Goal: Information Seeking & Learning: Find specific fact

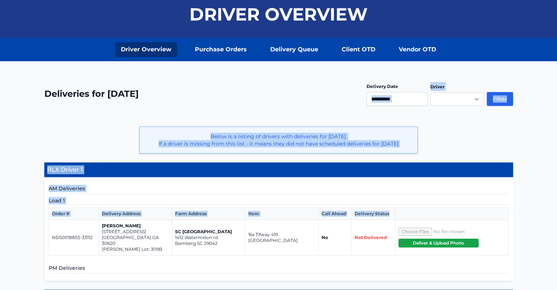
click at [325, 90] on div "**********" at bounding box center [278, 98] width 469 height 39
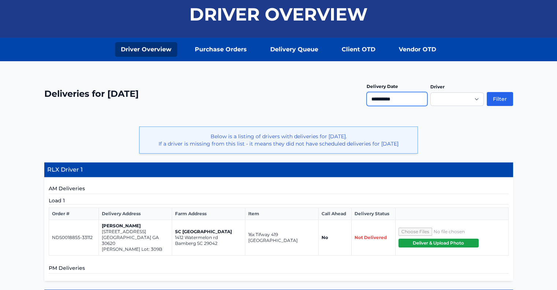
click at [391, 100] on input "**********" at bounding box center [397, 99] width 61 height 14
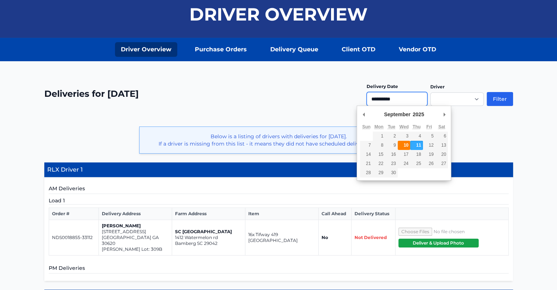
type input "**********"
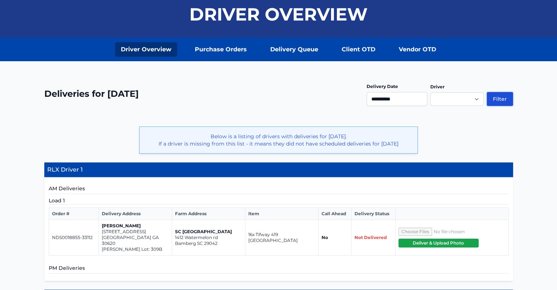
click at [499, 98] on button "Filter" at bounding box center [500, 99] width 26 height 14
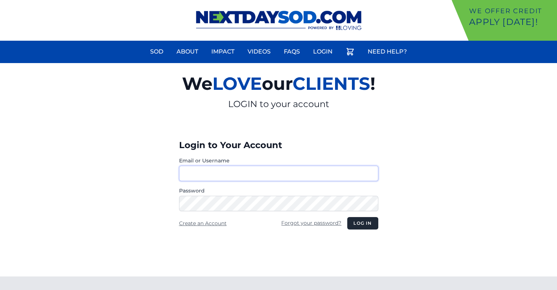
type input "********"
click at [368, 220] on button "Log in" at bounding box center [362, 223] width 31 height 12
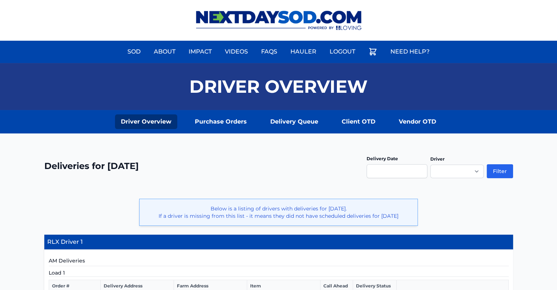
click at [367, 219] on p "Below is a listing of drivers with deliveries for September 10, 2025. If a driv…" at bounding box center [278, 212] width 266 height 15
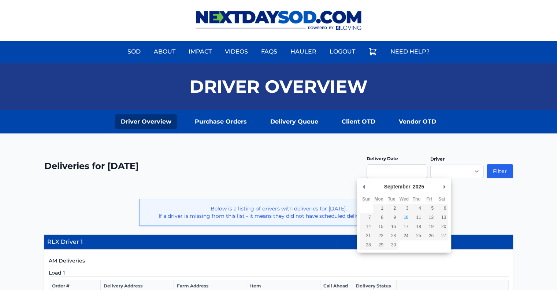
type input "**********"
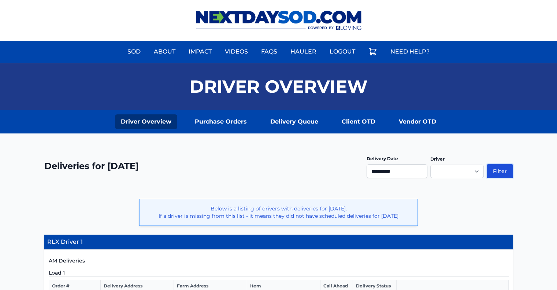
click at [498, 172] on button "Filter" at bounding box center [500, 171] width 26 height 14
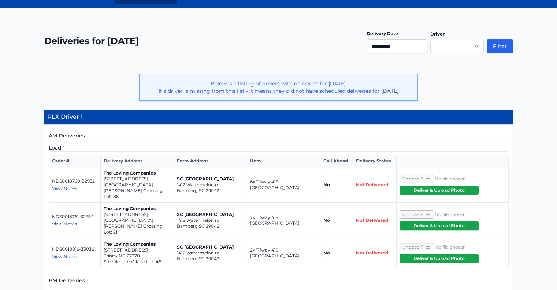
scroll to position [146, 0]
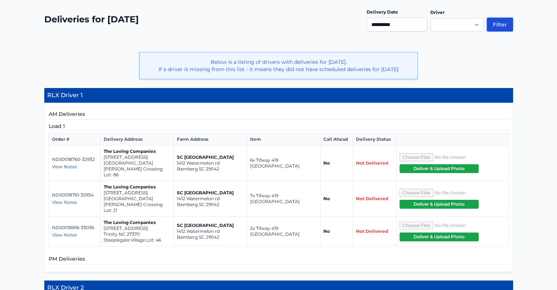
click at [496, 23] on button "Filter" at bounding box center [500, 25] width 26 height 14
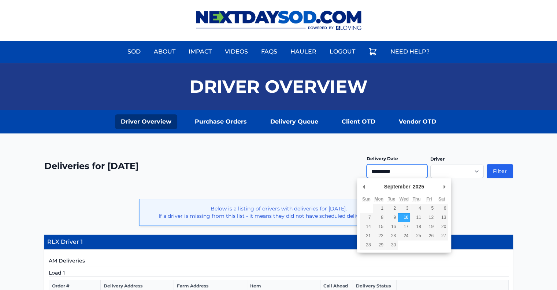
click at [392, 170] on input "**********" at bounding box center [397, 171] width 61 height 14
type input "**********"
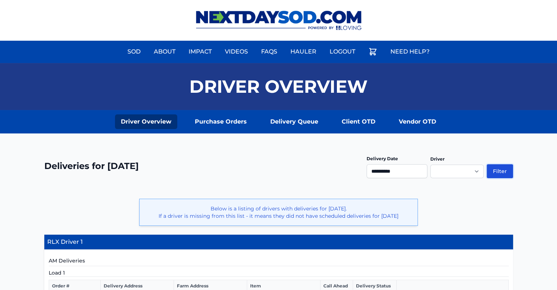
click at [499, 172] on button "Filter" at bounding box center [500, 171] width 26 height 14
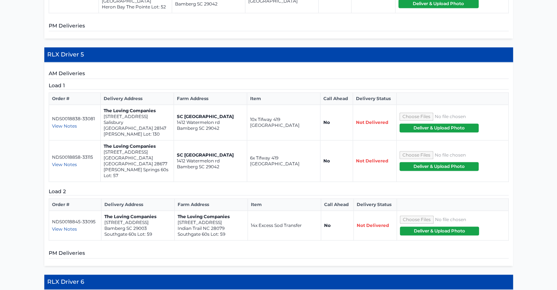
scroll to position [696, 0]
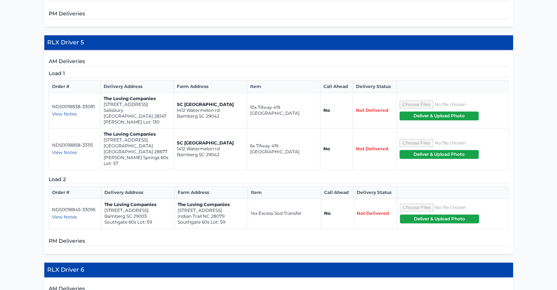
click at [69, 214] on span "View Notes" at bounding box center [64, 216] width 25 height 5
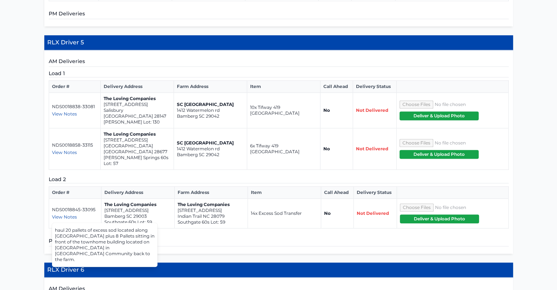
click at [187, 209] on div "AM Deliveries Load 1 Order # Delivery Address Farm Address Item Call Ahead Deli…" at bounding box center [278, 151] width 469 height 203
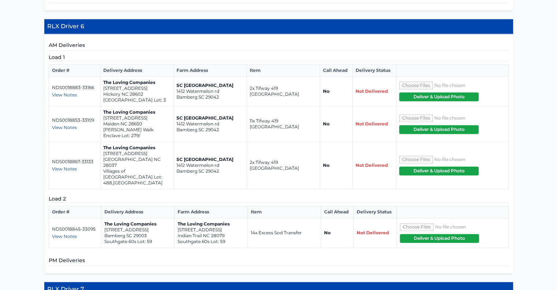
scroll to position [952, 0]
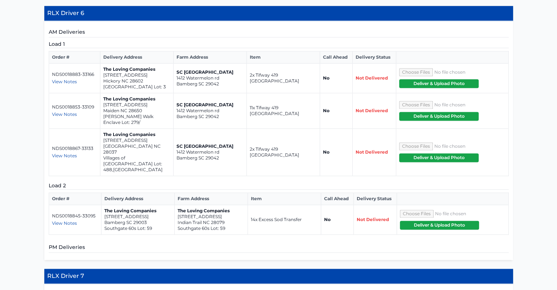
click at [73, 220] on span "View Notes" at bounding box center [64, 222] width 25 height 5
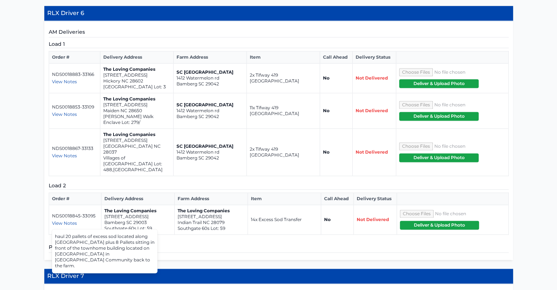
click at [188, 204] on div "AM Deliveries Load 1 Order # Delivery Address Farm Address Item Call Ahead Deli…" at bounding box center [278, 140] width 469 height 239
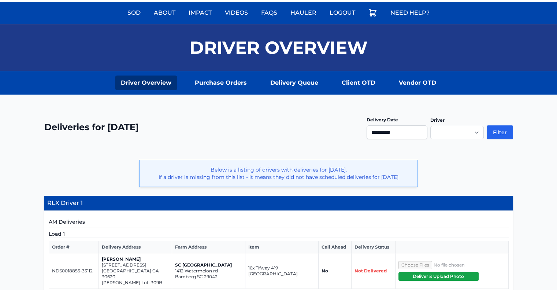
scroll to position [37, 0]
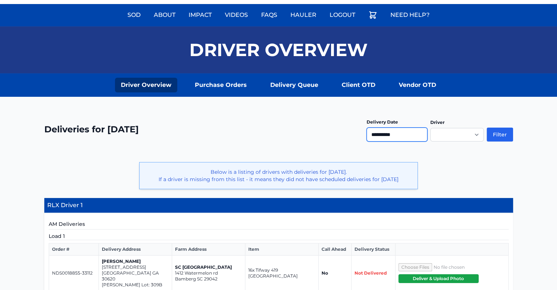
click at [381, 133] on input "**********" at bounding box center [397, 134] width 61 height 14
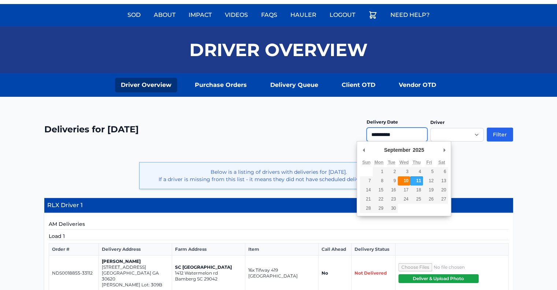
type input "**********"
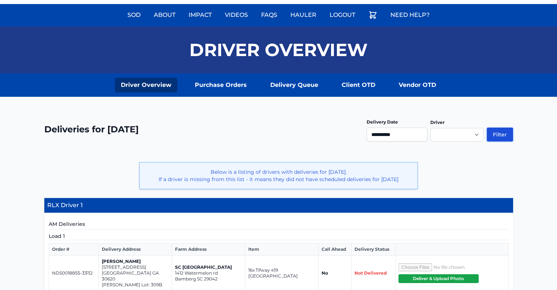
click at [497, 134] on button "Filter" at bounding box center [500, 134] width 26 height 14
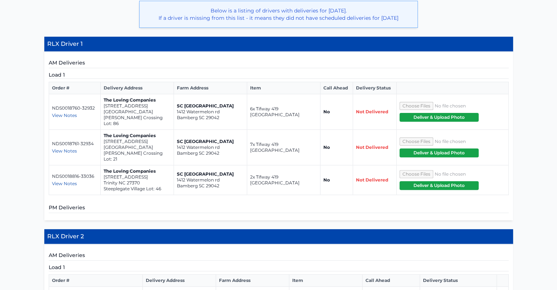
scroll to position [220, 0]
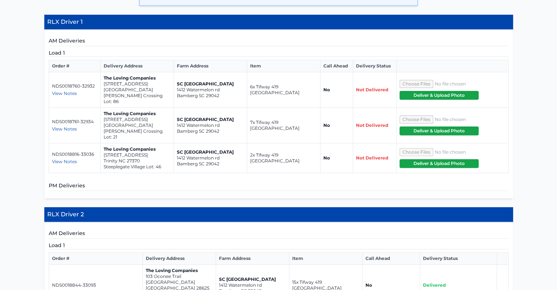
drag, startPoint x: 160, startPoint y: 96, endPoint x: 104, endPoint y: 90, distance: 56.3
click at [104, 90] on td "The Loving Companies 5520 Hydrangea Street Winston-Salem NC 27104 Reynolds Cros…" at bounding box center [137, 90] width 73 height 36
copy td "5520 Hydrangea Street Winston-Salem NC 27104"
drag, startPoint x: 160, startPoint y: 125, endPoint x: 104, endPoint y: 121, distance: 56.2
click at [104, 121] on td "The Loving Companies 5543 Hydrangea Street Winston-Salem NC 27104 Reynolds Cros…" at bounding box center [137, 126] width 73 height 36
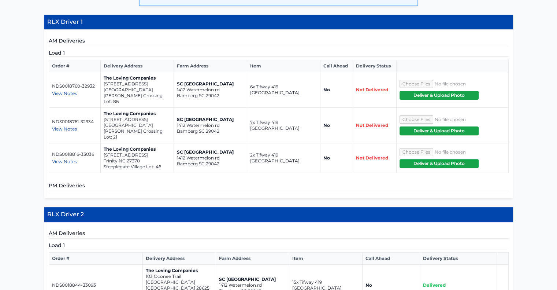
copy td "5543 Hydrangea Street Winston-Salem NC 27104"
drag, startPoint x: 140, startPoint y: 155, endPoint x: 104, endPoint y: 150, distance: 36.1
click at [104, 150] on td "The Loving Companies 3817 Colt Court Trinity NC 27370 Steeplegate Village Lot: …" at bounding box center [137, 158] width 73 height 30
copy td "3817 Colt Court Trinity NC 27370"
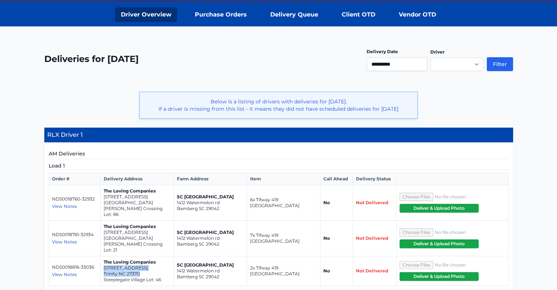
scroll to position [110, 0]
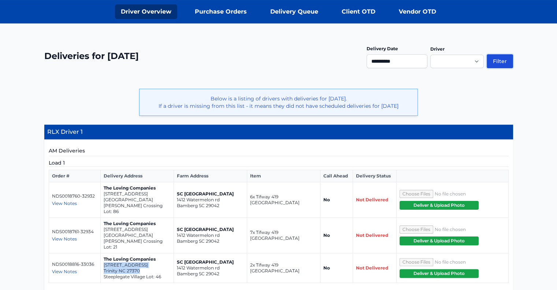
click at [500, 58] on button "Filter" at bounding box center [500, 61] width 26 height 14
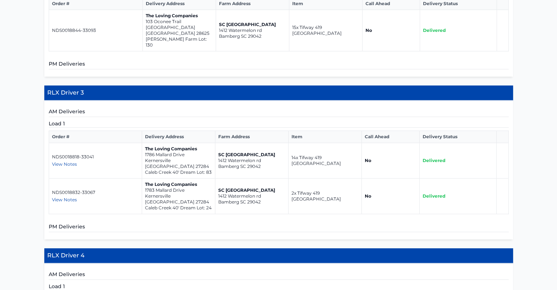
scroll to position [476, 0]
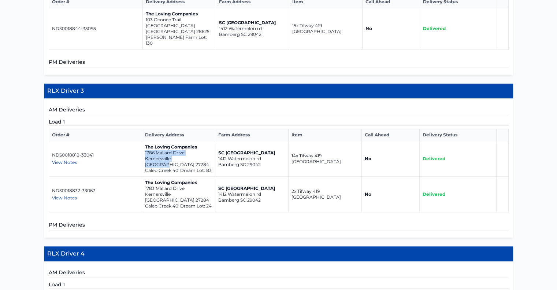
drag, startPoint x: 191, startPoint y: 141, endPoint x: 144, endPoint y: 134, distance: 48.1
click at [144, 141] on td "The Loving Companies 1786 Mallard Drive Kernersville NC 27284 Caleb Creek 40' D…" at bounding box center [178, 159] width 73 height 36
copy td "1786 Mallard Drive Kernersville NC 27284"
click at [167, 150] on p "1786 Mallard Drive" at bounding box center [178, 153] width 67 height 6
copy td "1786 Mallard Drive Kernersville NC 27284"
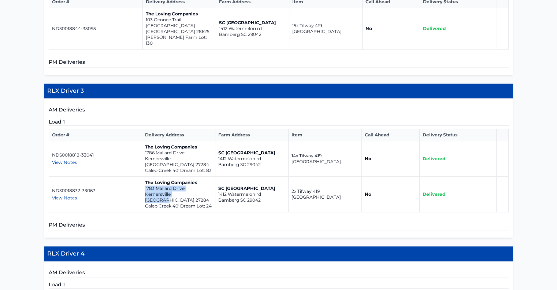
drag, startPoint x: 193, startPoint y: 170, endPoint x: 144, endPoint y: 165, distance: 50.0
click at [144, 176] on td "The Loving Companies 1783 Mallard Drive Kernersville NC 27284 Caleb Creek 40' D…" at bounding box center [178, 194] width 73 height 36
copy td "1783 Mallard Drive Kernersville NC 27284"
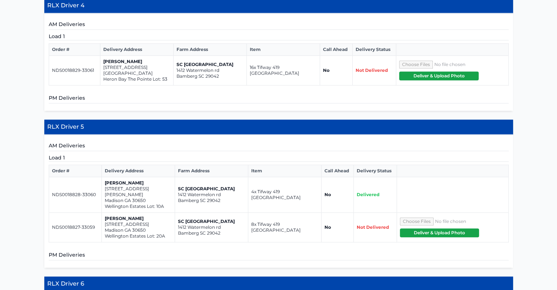
scroll to position [769, 0]
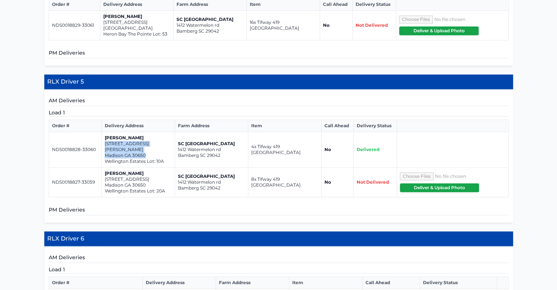
drag, startPoint x: 146, startPoint y: 118, endPoint x: 104, endPoint y: 113, distance: 42.8
click at [104, 132] on td "Meg Jones 1040 Reagan Drive Madison GA 30650 Wellington Estates Lot: 10A" at bounding box center [137, 150] width 73 height 36
copy td "1040 Reagan Drive Madison GA 30650"
drag, startPoint x: 146, startPoint y: 148, endPoint x: 104, endPoint y: 144, distance: 42.3
click at [104, 167] on td "Meg Jones 1021 Ashley Drive Madison GA 30650 Wellington Estates Lot: 20A" at bounding box center [137, 182] width 73 height 30
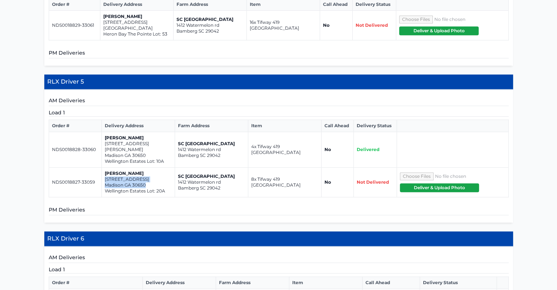
copy td "1021 Ashley Drive Madison GA 30650"
drag, startPoint x: 145, startPoint y: 118, endPoint x: 104, endPoint y: 114, distance: 41.2
click at [104, 132] on td "Meg Jones 1040 Reagan Drive Madison GA 30650 Wellington Estates Lot: 10A" at bounding box center [137, 150] width 73 height 36
copy td "1040 Reagan Drive Madison GA 30650"
drag, startPoint x: 145, startPoint y: 148, endPoint x: 104, endPoint y: 144, distance: 40.8
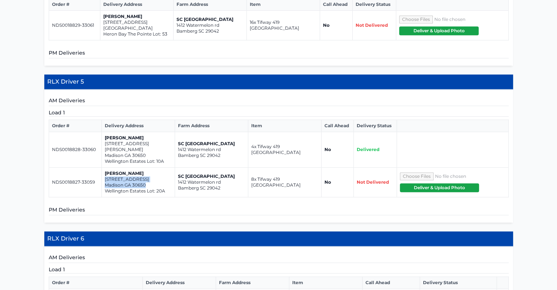
click at [104, 167] on td "Meg Jones 1021 Ashley Drive Madison GA 30650 Wellington Estates Lot: 20A" at bounding box center [137, 182] width 73 height 30
copy td "1021 Ashley Drive Madison GA 30650"
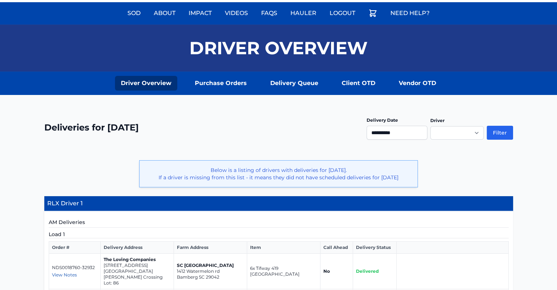
scroll to position [73, 0]
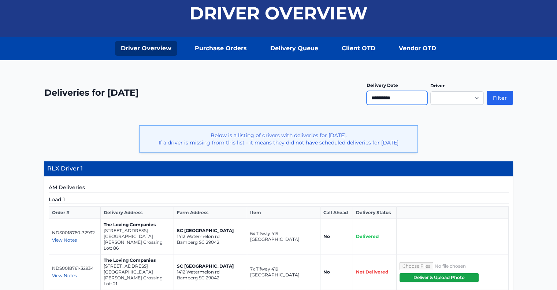
click at [391, 98] on input "**********" at bounding box center [397, 98] width 61 height 14
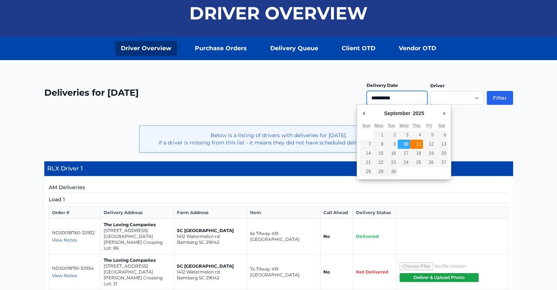
type input "**********"
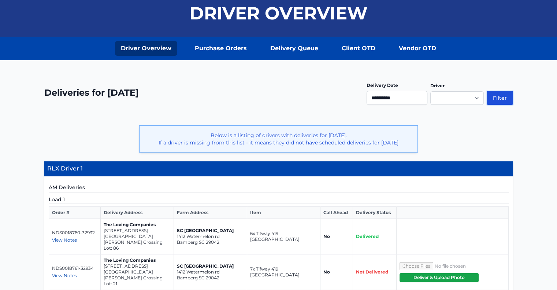
click at [494, 98] on button "Filter" at bounding box center [500, 98] width 26 height 14
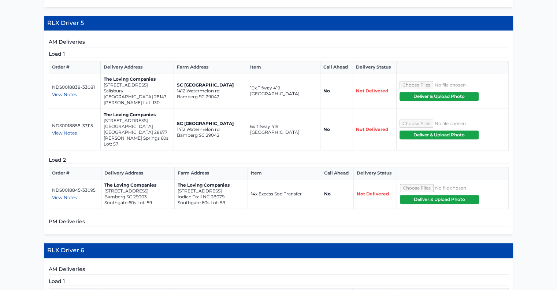
scroll to position [732, 0]
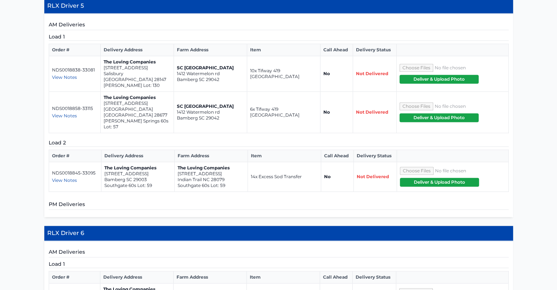
click at [70, 177] on span "View Notes" at bounding box center [64, 179] width 25 height 5
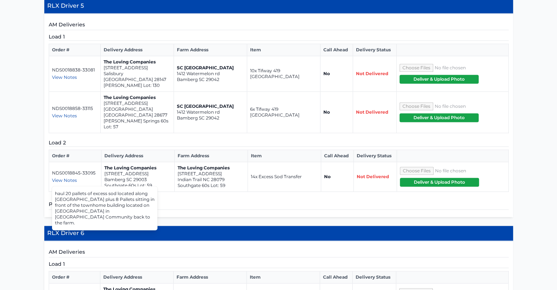
click at [312, 14] on div "AM Deliveries Load 1 Order # Delivery Address Farm Address Item Call Ahead Deli…" at bounding box center [278, 115] width 469 height 203
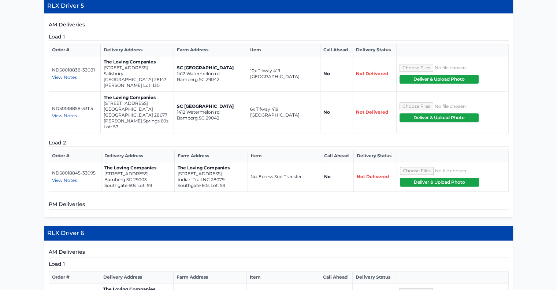
click at [63, 177] on span "View Notes" at bounding box center [64, 179] width 25 height 5
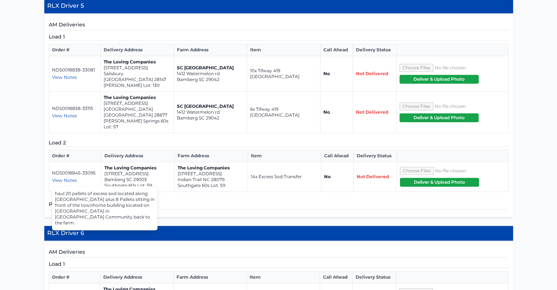
drag, startPoint x: 29, startPoint y: 9, endPoint x: 23, endPoint y: 19, distance: 11.5
click at [23, 19] on div "**********" at bounding box center [278, 83] width 557 height 1364
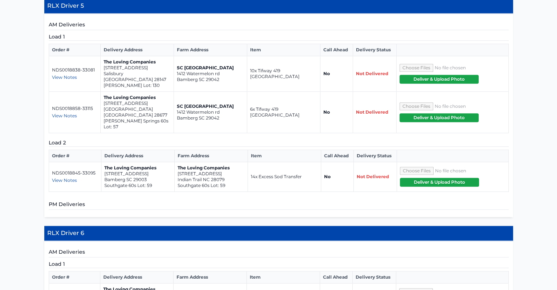
click at [74, 177] on span "View Notes" at bounding box center [64, 179] width 25 height 5
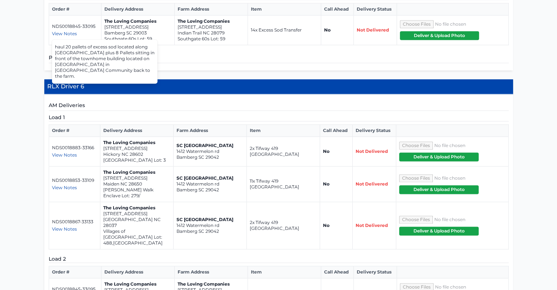
scroll to position [952, 0]
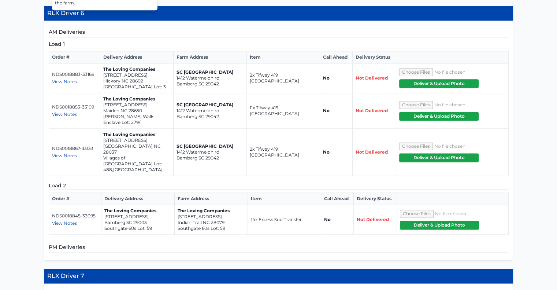
click at [72, 220] on span "View Notes" at bounding box center [64, 222] width 25 height 5
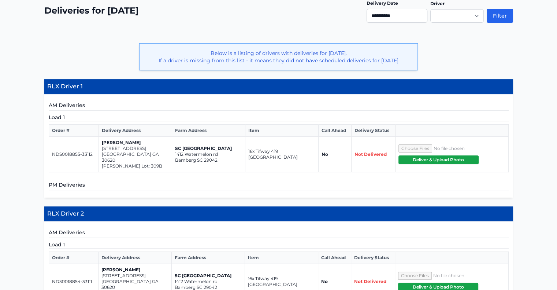
scroll to position [0, 0]
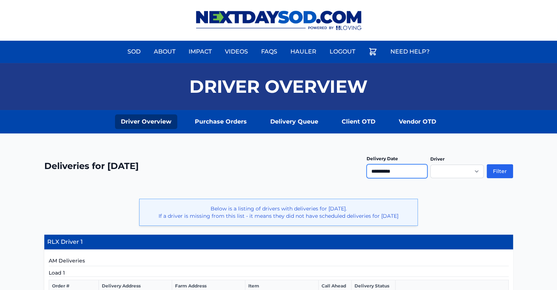
click at [390, 170] on input "**********" at bounding box center [397, 171] width 61 height 14
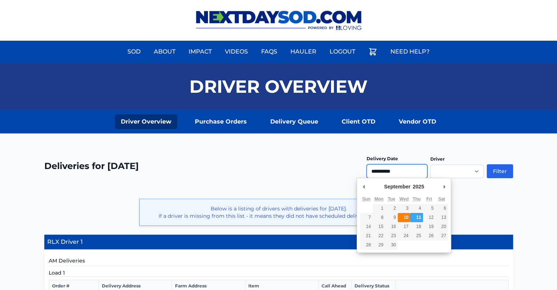
type input "**********"
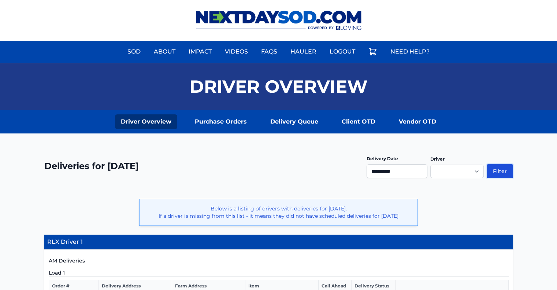
click at [498, 168] on button "Filter" at bounding box center [500, 171] width 26 height 14
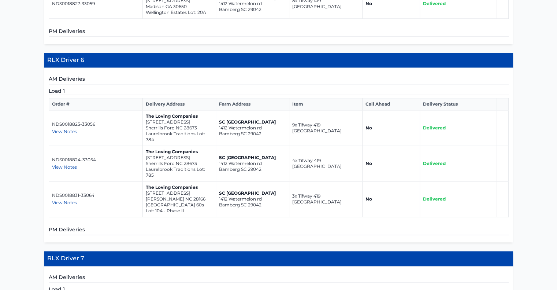
scroll to position [952, 0]
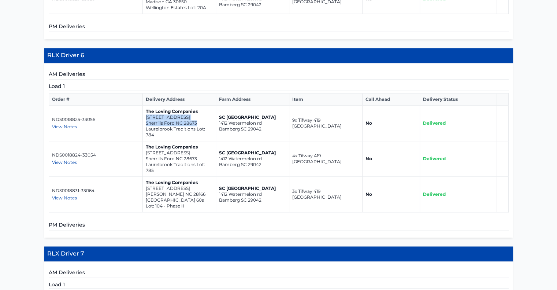
drag, startPoint x: 198, startPoint y: 85, endPoint x: 145, endPoint y: 81, distance: 52.5
click at [145, 105] on td "The Loving Companies [STREET_ADDRESS] Traditions Lot: 784" at bounding box center [178, 123] width 73 height 36
copy td "[STREET_ADDRESS]"
drag, startPoint x: 195, startPoint y: 120, endPoint x: 145, endPoint y: 116, distance: 50.0
click at [145, 141] on td "The Loving Companies [STREET_ADDRESS] Traditions Lot: 785" at bounding box center [178, 159] width 73 height 36
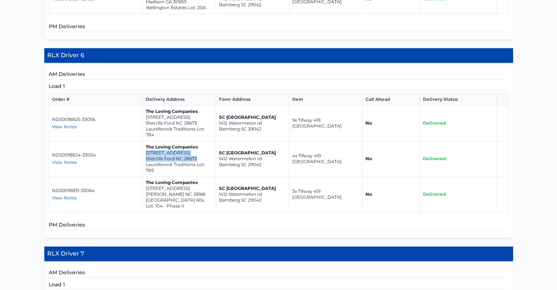
copy td "[STREET_ADDRESS]"
drag, startPoint x: 188, startPoint y: 155, endPoint x: 145, endPoint y: 150, distance: 43.8
click at [145, 176] on td "The Loving Companies [STREET_ADDRESS][PERSON_NAME] 60s Lot: 104 - Phase II" at bounding box center [178, 194] width 73 height 36
copy td "[STREET_ADDRESS][PERSON_NAME]"
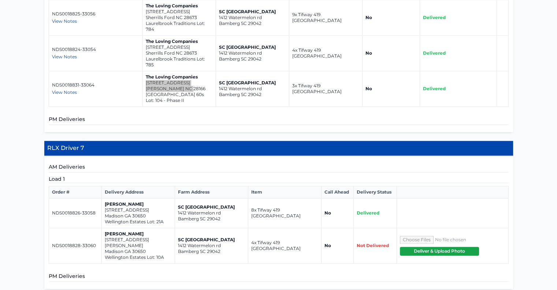
scroll to position [1062, 0]
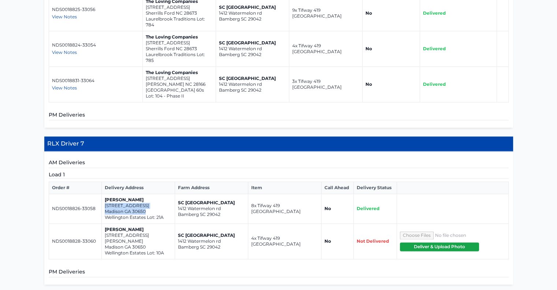
drag, startPoint x: 148, startPoint y: 172, endPoint x: 104, endPoint y: 167, distance: 44.0
click at [104, 194] on td "[PERSON_NAME] [STREET_ADDRESS]" at bounding box center [137, 209] width 73 height 30
copy td "[STREET_ADDRESS]"
drag, startPoint x: 145, startPoint y: 204, endPoint x: 104, endPoint y: 197, distance: 42.1
click at [104, 223] on td "[PERSON_NAME] [STREET_ADDRESS][PERSON_NAME]" at bounding box center [137, 241] width 73 height 36
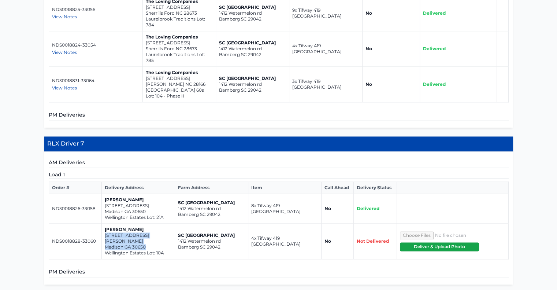
copy td "[STREET_ADDRESS][PERSON_NAME]"
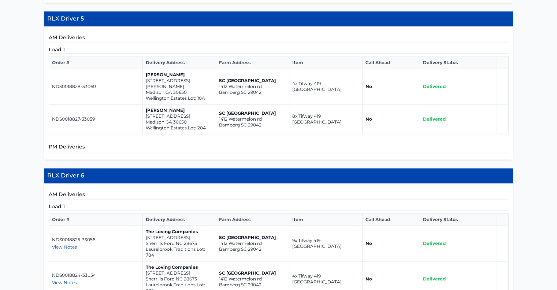
scroll to position [915, 0]
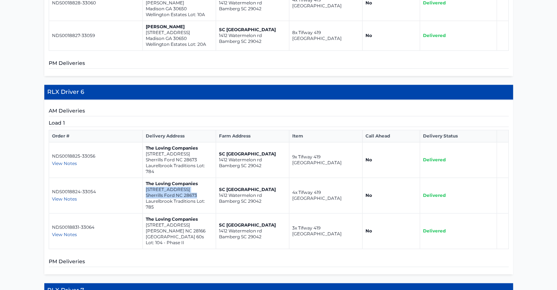
drag, startPoint x: 197, startPoint y: 157, endPoint x: 145, endPoint y: 152, distance: 52.9
click at [145, 178] on td "The Loving Companies [STREET_ADDRESS] Traditions Lot: 785" at bounding box center [178, 196] width 73 height 36
copy td "[STREET_ADDRESS]"
drag, startPoint x: 191, startPoint y: 193, endPoint x: 145, endPoint y: 186, distance: 46.6
click at [145, 213] on td "The Loving Companies [STREET_ADDRESS][PERSON_NAME] 60s Lot: 104 - Phase II" at bounding box center [178, 231] width 73 height 36
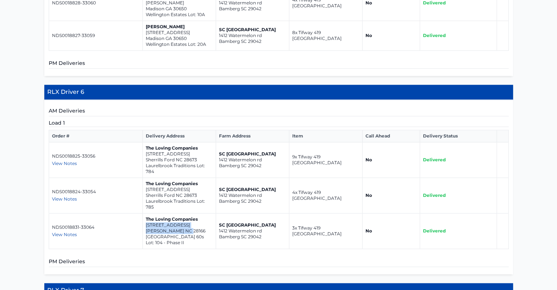
copy td "[STREET_ADDRESS][PERSON_NAME]"
drag, startPoint x: 197, startPoint y: 157, endPoint x: 145, endPoint y: 152, distance: 52.6
click at [145, 178] on td "The Loving Companies [STREET_ADDRESS] Traditions Lot: 785" at bounding box center [178, 196] width 73 height 36
copy td "[STREET_ADDRESS]"
